Goal: Communication & Community: Answer question/provide support

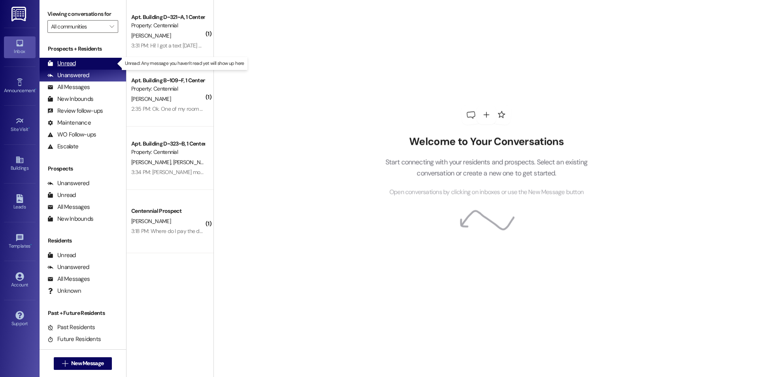
click at [66, 62] on div "Unread" at bounding box center [61, 63] width 28 height 8
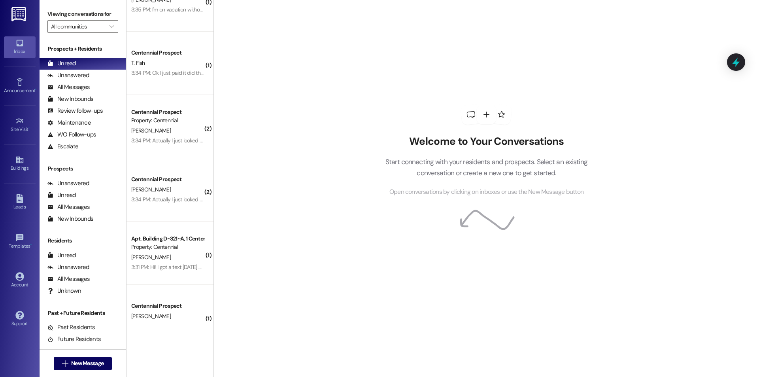
scroll to position [106, 0]
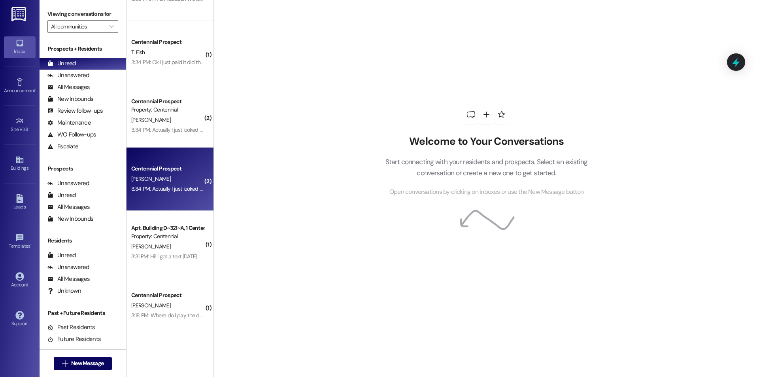
click at [158, 189] on div "3:34 PM: Actually I just looked at the lease and it says the 12th. Is that poss…" at bounding box center [220, 188] width 179 height 7
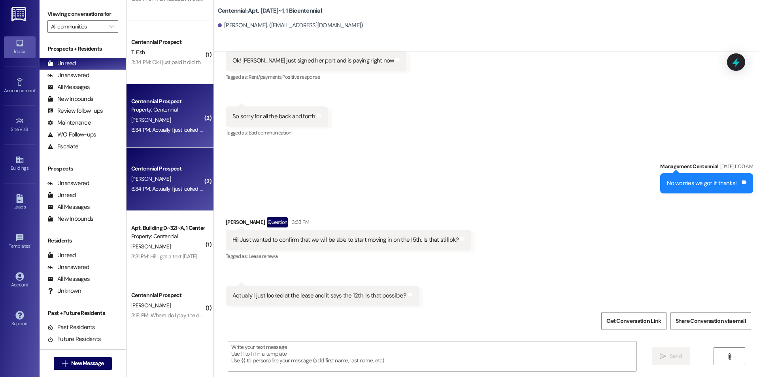
scroll to position [3638, 0]
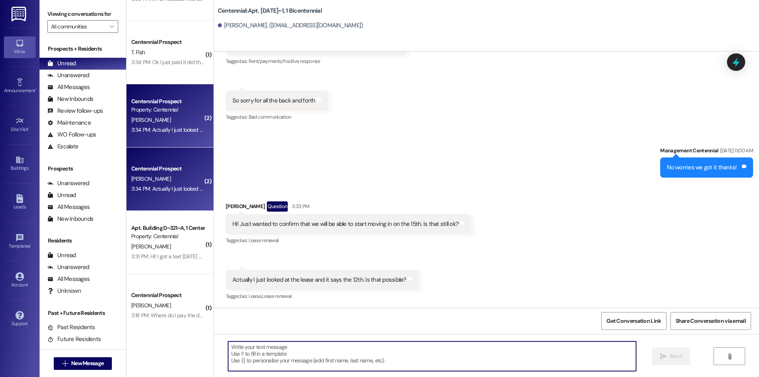
click at [404, 354] on textarea at bounding box center [432, 356] width 408 height 30
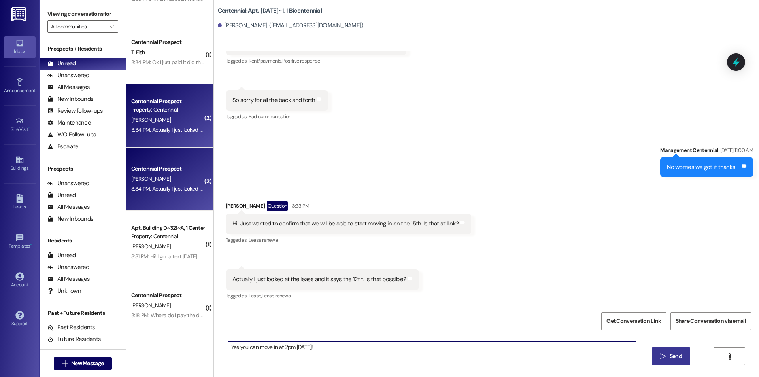
type textarea "Yes you can move in at 2pm [DATE]!"
click at [665, 353] on icon "" at bounding box center [663, 356] width 6 height 6
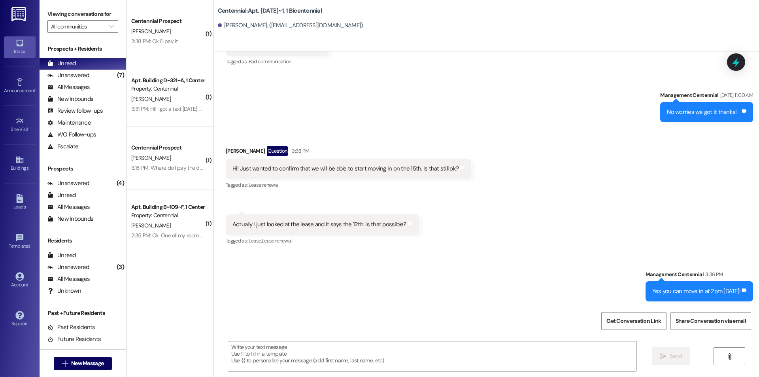
scroll to position [0, 0]
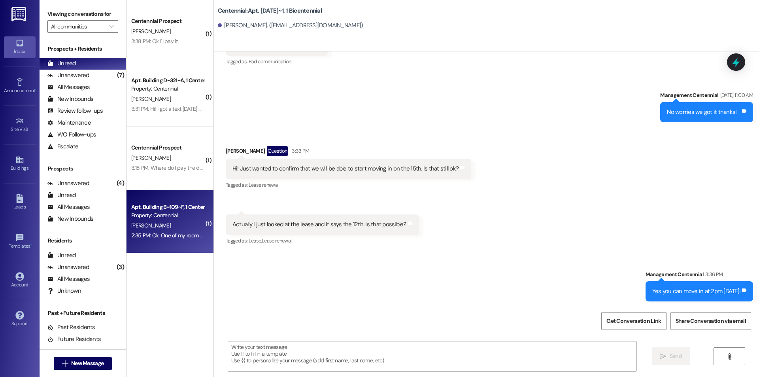
click at [168, 217] on div "Property: Centennial" at bounding box center [167, 215] width 73 height 8
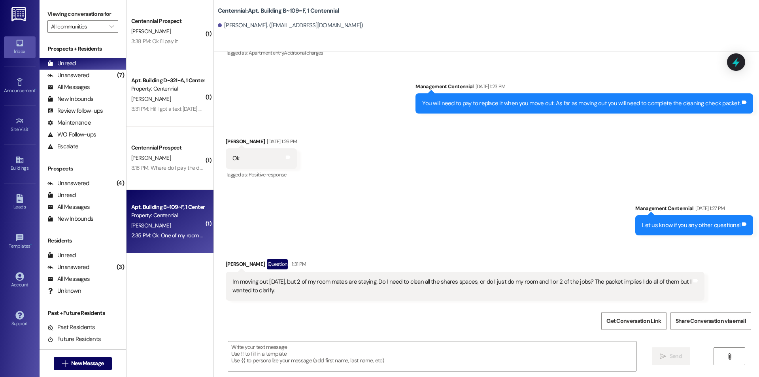
scroll to position [6088, 0]
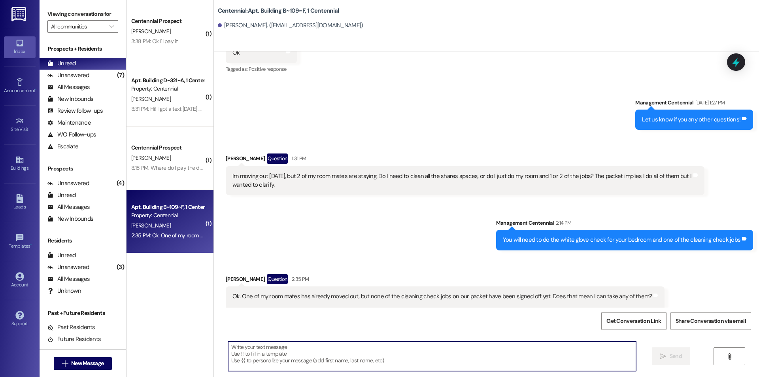
click at [452, 353] on textarea at bounding box center [432, 356] width 408 height 30
click at [417, 351] on textarea at bounding box center [432, 356] width 408 height 30
click at [409, 341] on textarea at bounding box center [432, 356] width 408 height 30
click at [412, 353] on textarea at bounding box center [432, 356] width 408 height 30
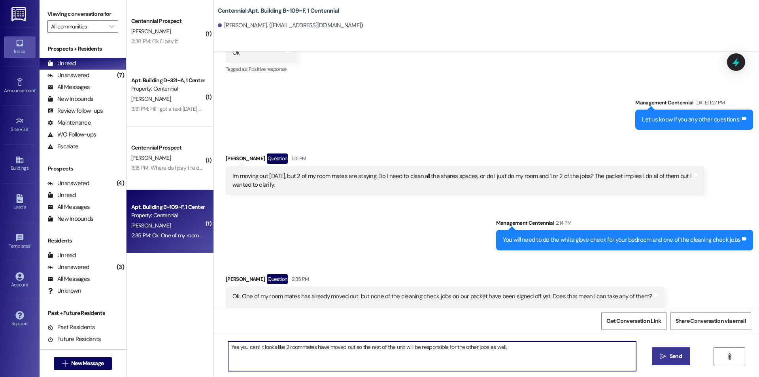
type textarea "Yes you can! It looks like 2 roommates have moved out so the rest of the unit w…"
click at [683, 356] on button " Send" at bounding box center [671, 356] width 38 height 18
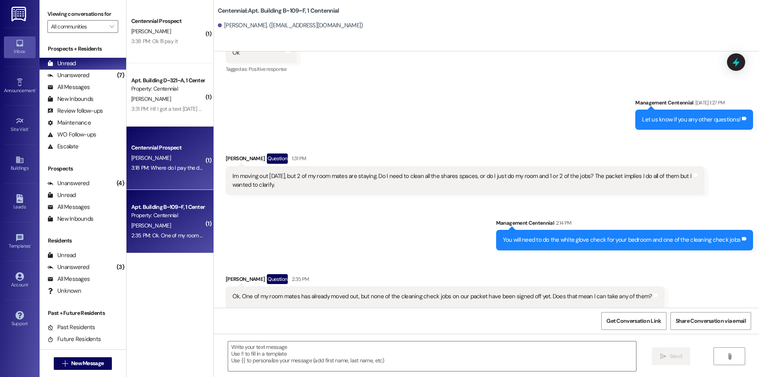
click at [184, 160] on div "[PERSON_NAME]" at bounding box center [167, 158] width 75 height 10
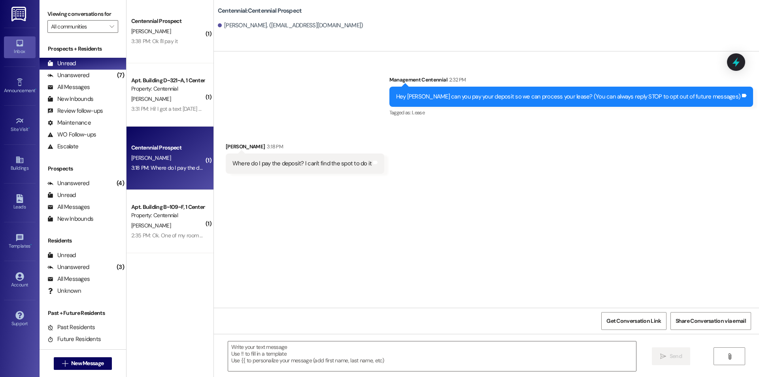
scroll to position [0, 0]
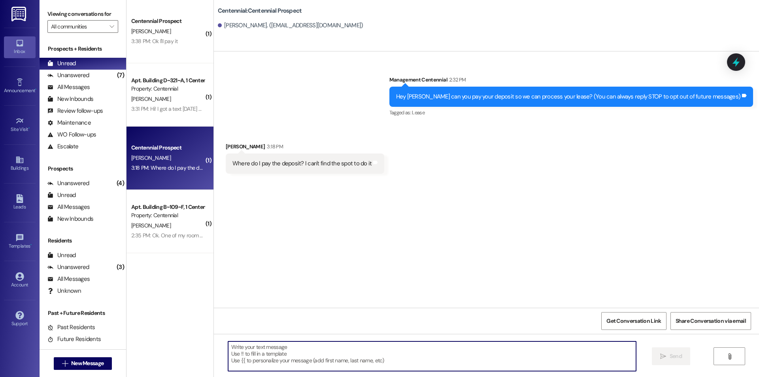
click at [430, 359] on textarea at bounding box center [432, 356] width 408 height 30
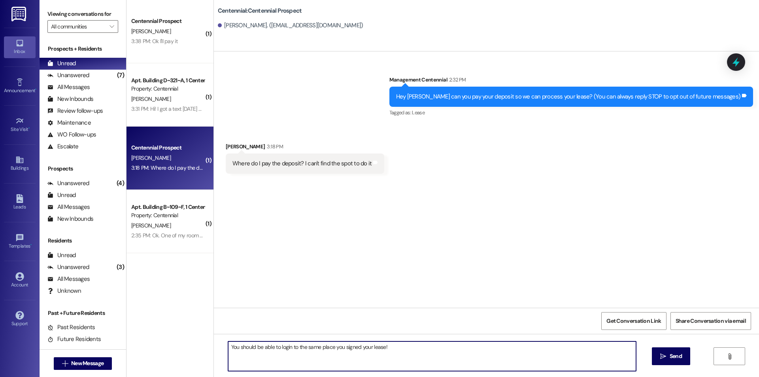
type textarea "You should be able to login to the same place you signed your lease!"
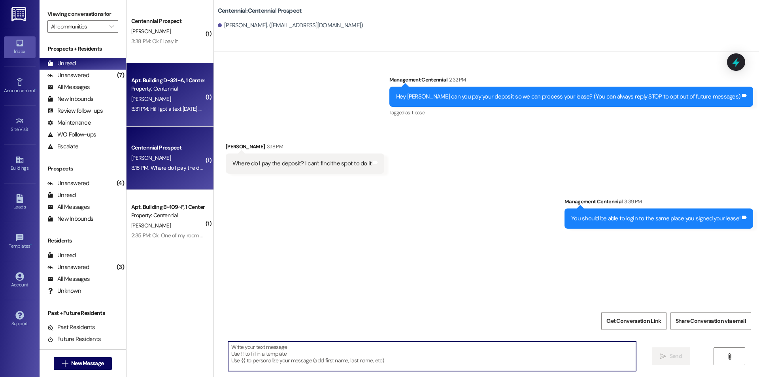
click at [183, 88] on div "Property: Centennial" at bounding box center [167, 89] width 73 height 8
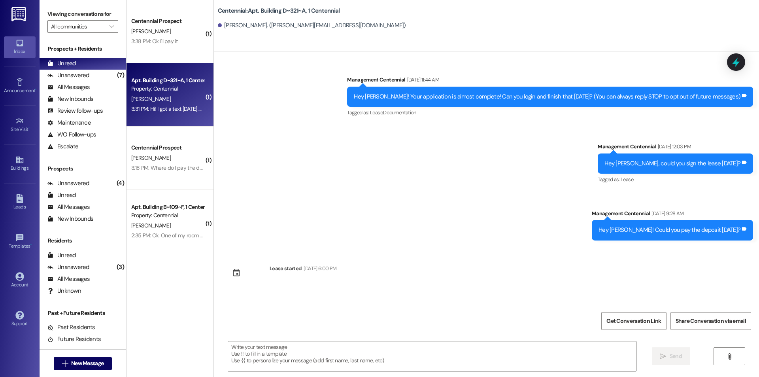
scroll to position [7241, 0]
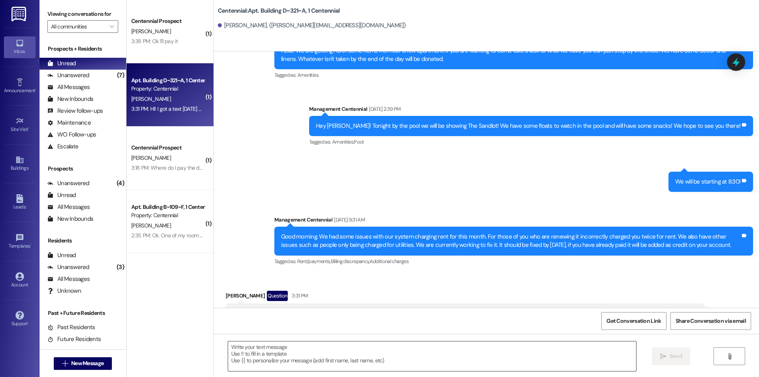
click at [378, 355] on textarea at bounding box center [432, 356] width 408 height 30
click at [263, 359] on textarea at bounding box center [432, 356] width 408 height 30
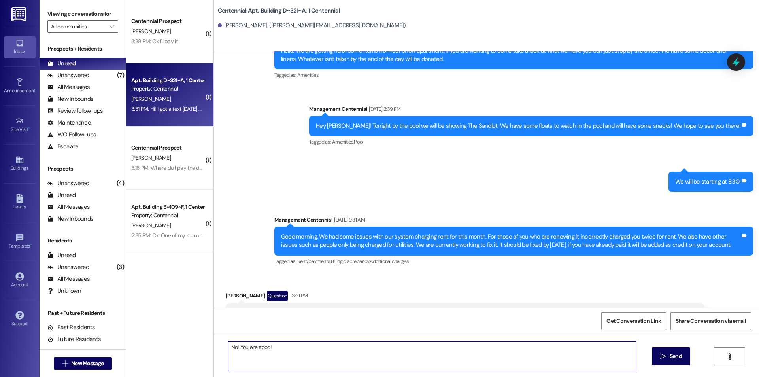
type textarea "No! You are good!"
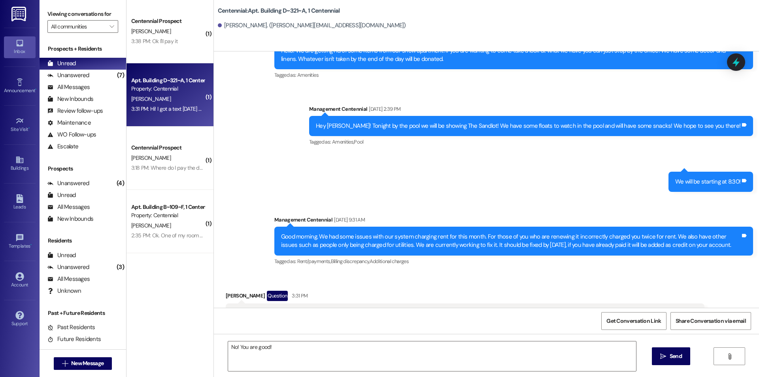
scroll to position [7240, 0]
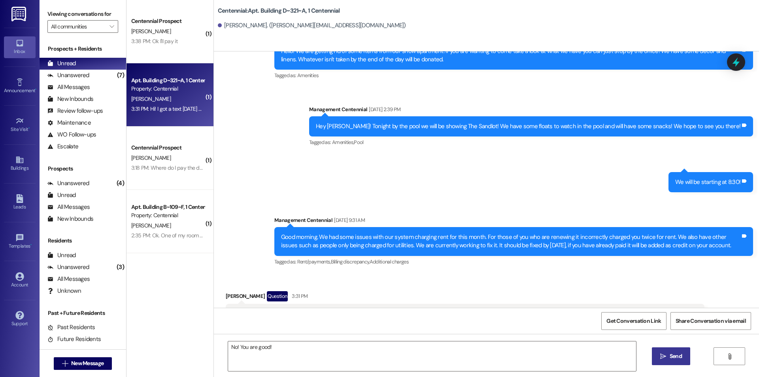
click at [665, 357] on icon "" at bounding box center [663, 356] width 6 height 6
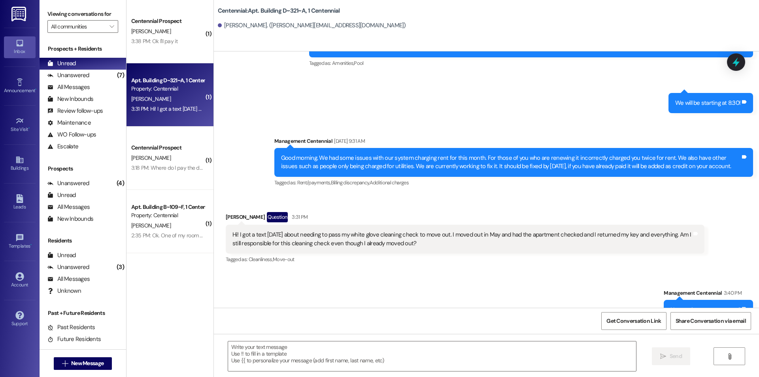
scroll to position [7351, 0]
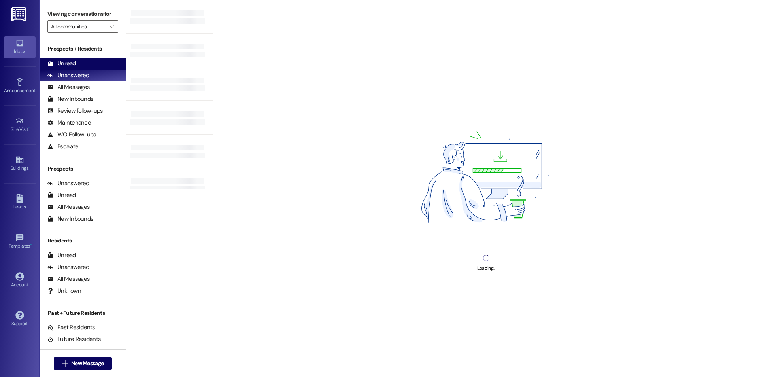
click at [66, 64] on div "Unread" at bounding box center [61, 63] width 28 height 8
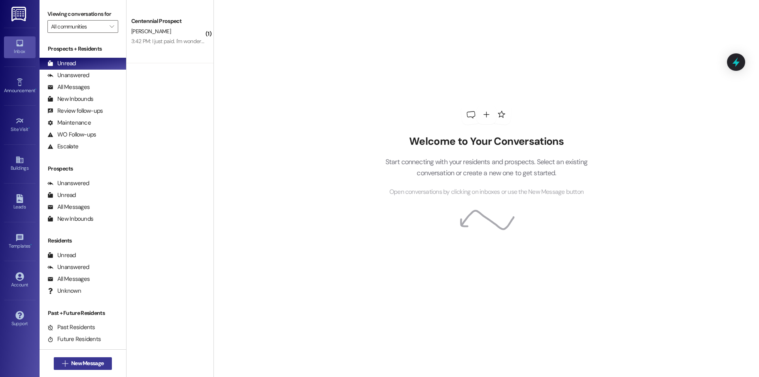
click at [99, 359] on button " New Message" at bounding box center [83, 363] width 59 height 13
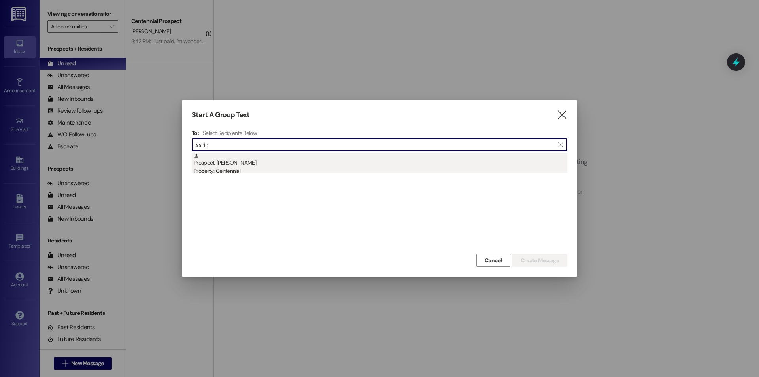
type input "isshin"
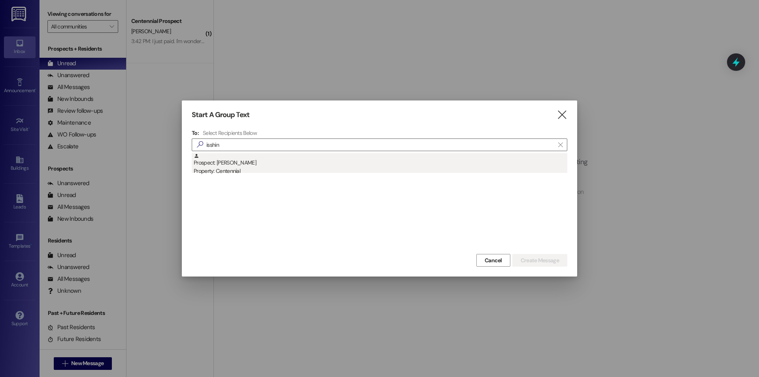
click at [225, 171] on div "Property: Centennial" at bounding box center [381, 171] width 374 height 8
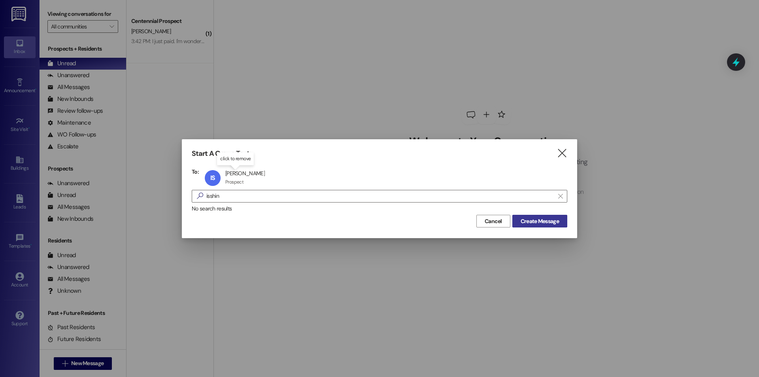
click at [535, 216] on button "Create Message" at bounding box center [539, 221] width 55 height 13
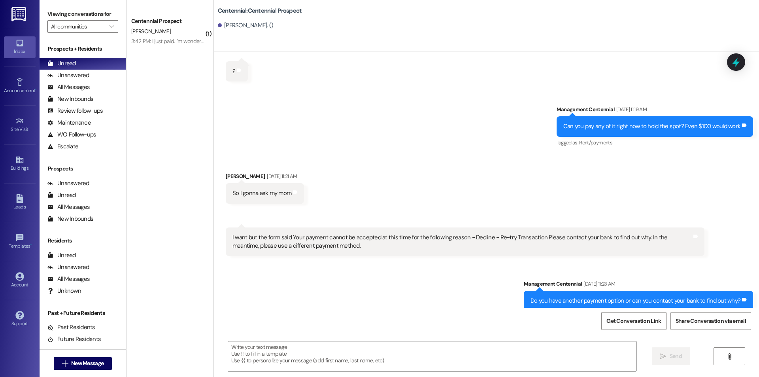
click at [432, 359] on textarea at bounding box center [432, 356] width 408 height 30
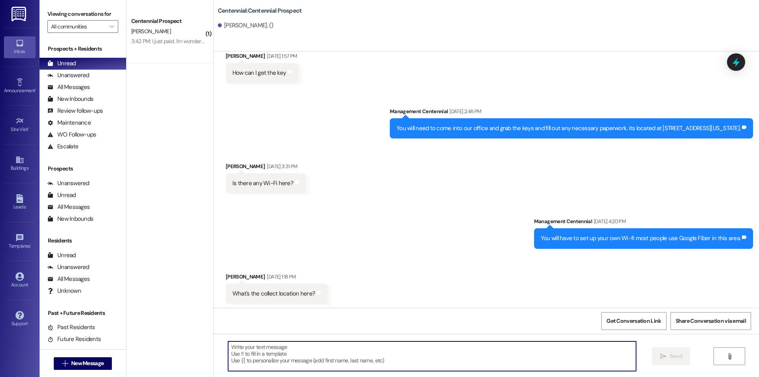
scroll to position [2335, 0]
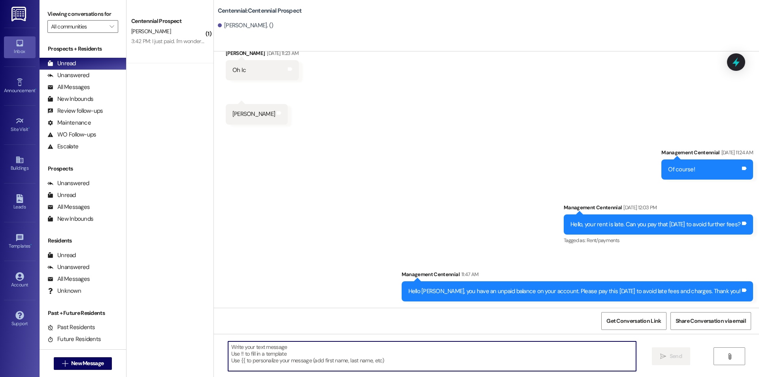
click at [380, 343] on textarea at bounding box center [432, 356] width 408 height 30
type textarea "Hello, this"
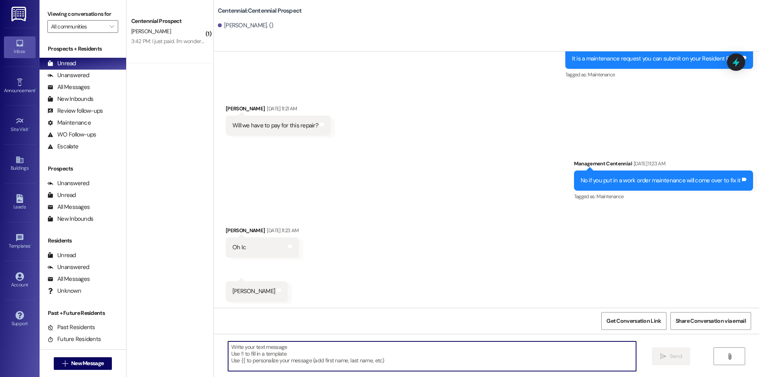
scroll to position [2445, 0]
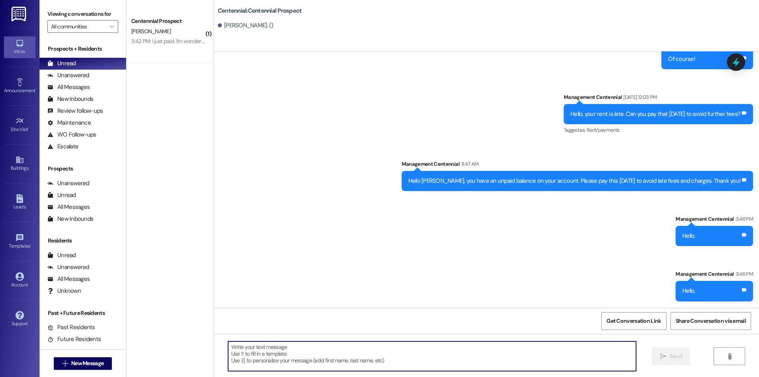
click at [516, 355] on textarea at bounding box center [432, 356] width 408 height 30
type textarea "T"
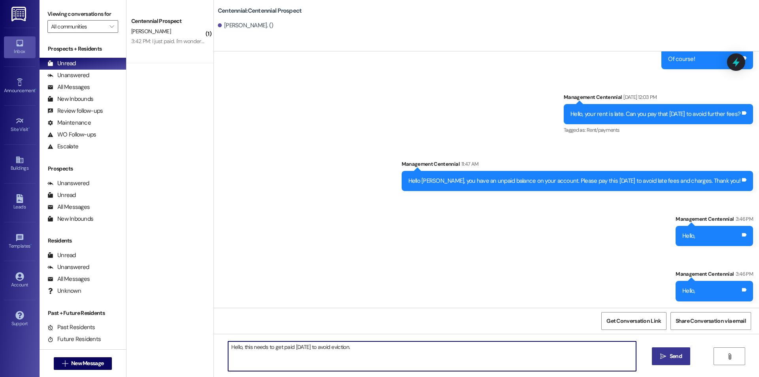
type textarea "Hello, this needs to get paid today to avoid eviction."
click at [659, 357] on span " Send" at bounding box center [671, 356] width 25 height 8
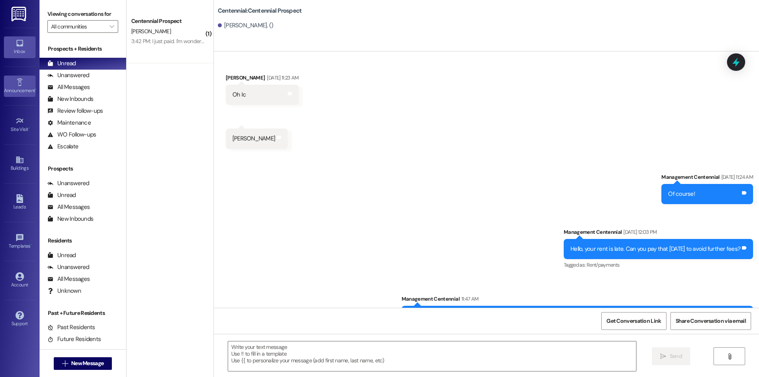
scroll to position [2158, 0]
